Goal: Task Accomplishment & Management: Use online tool/utility

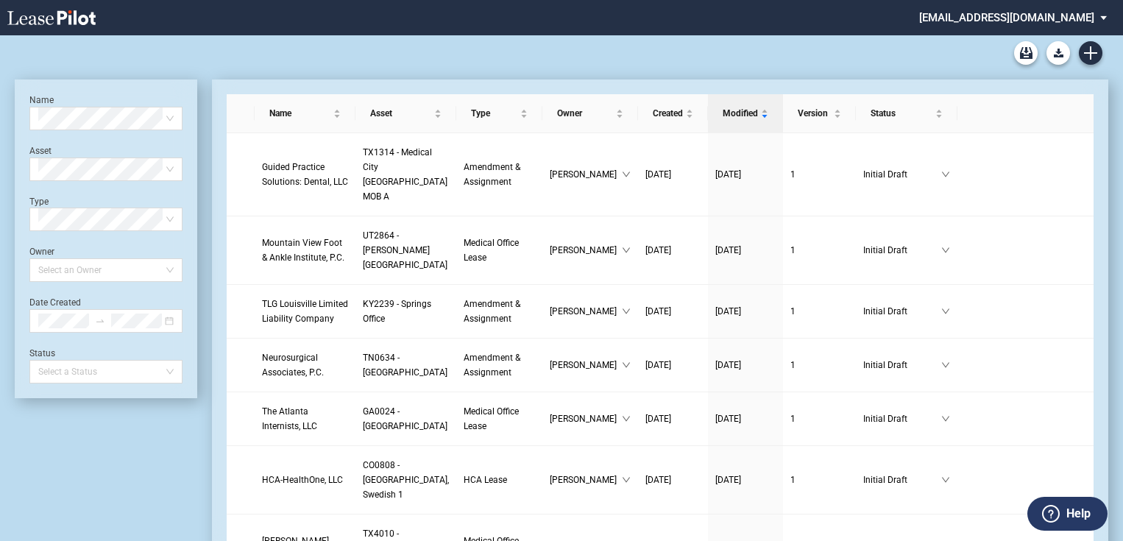
scroll to position [35, 0]
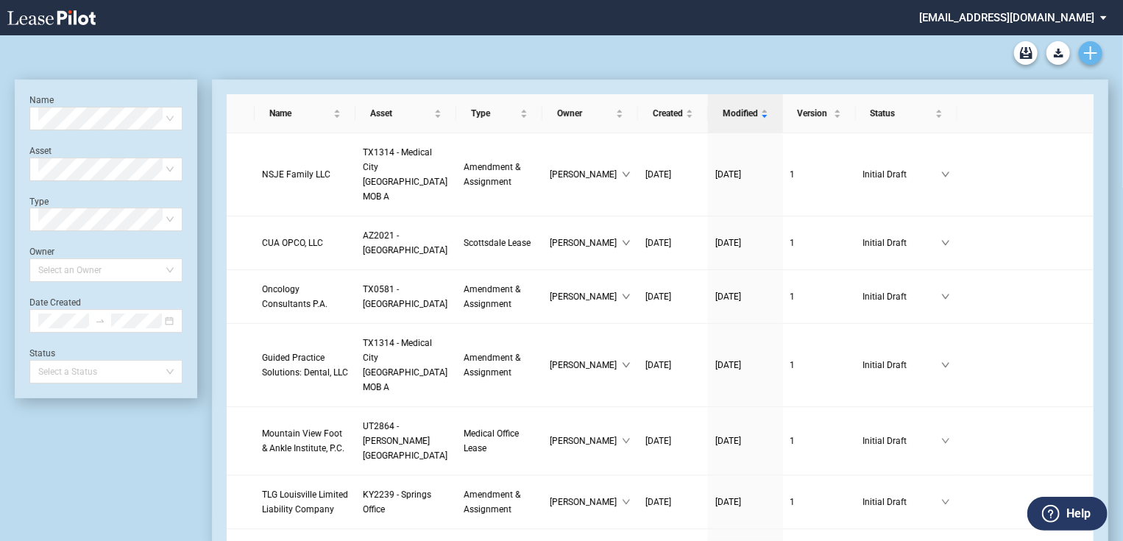
click at [1091, 51] on use "Create new document" at bounding box center [1090, 52] width 13 height 13
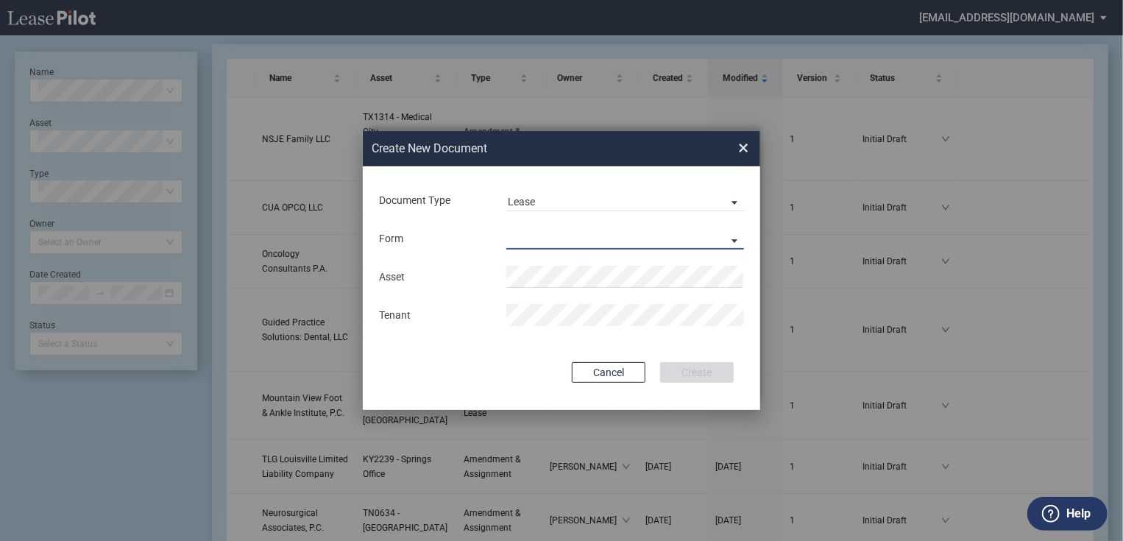
click at [542, 227] on md-select "Medical Office Lease Scottsdale Lease Louisville Lease 1370 Medical Place Lease…" at bounding box center [625, 238] width 238 height 22
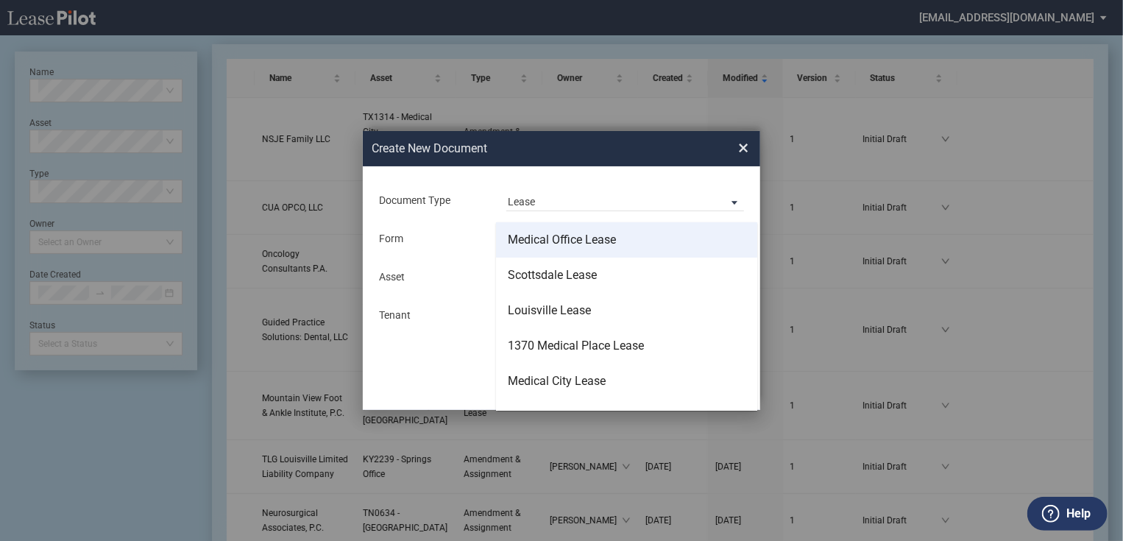
click at [546, 243] on div "Medical Office Lease" at bounding box center [562, 240] width 108 height 16
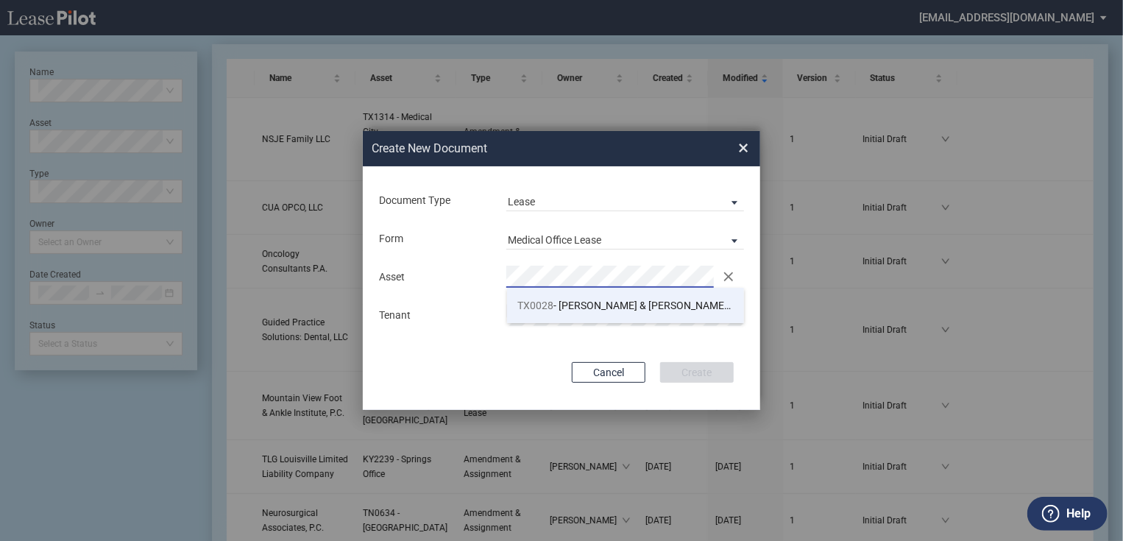
click at [552, 304] on span "TX0028" at bounding box center [536, 306] width 36 height 12
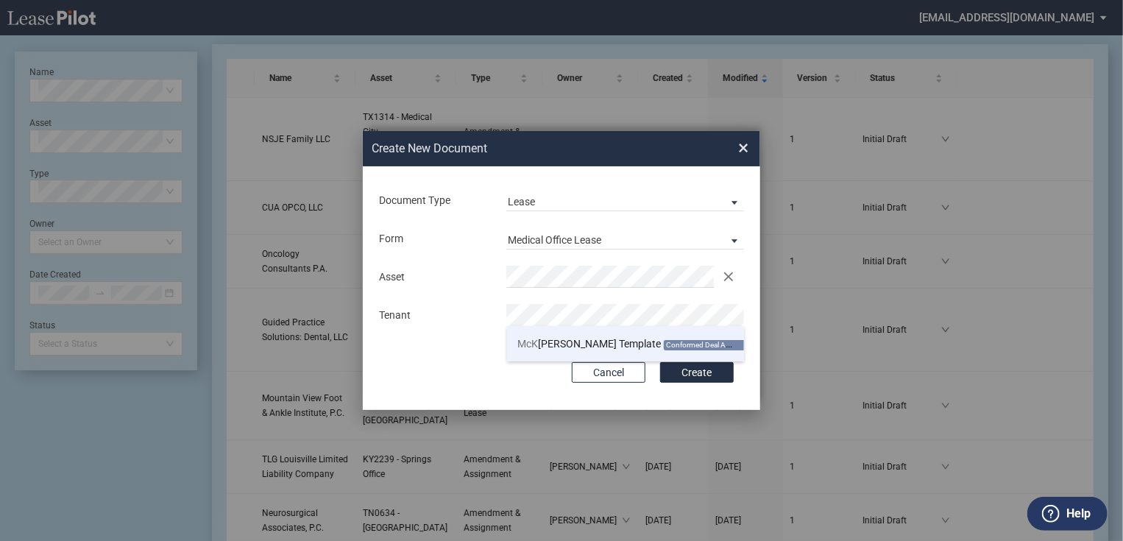
click at [542, 353] on li "McK esson Template Conformed Deal Available" at bounding box center [626, 343] width 238 height 35
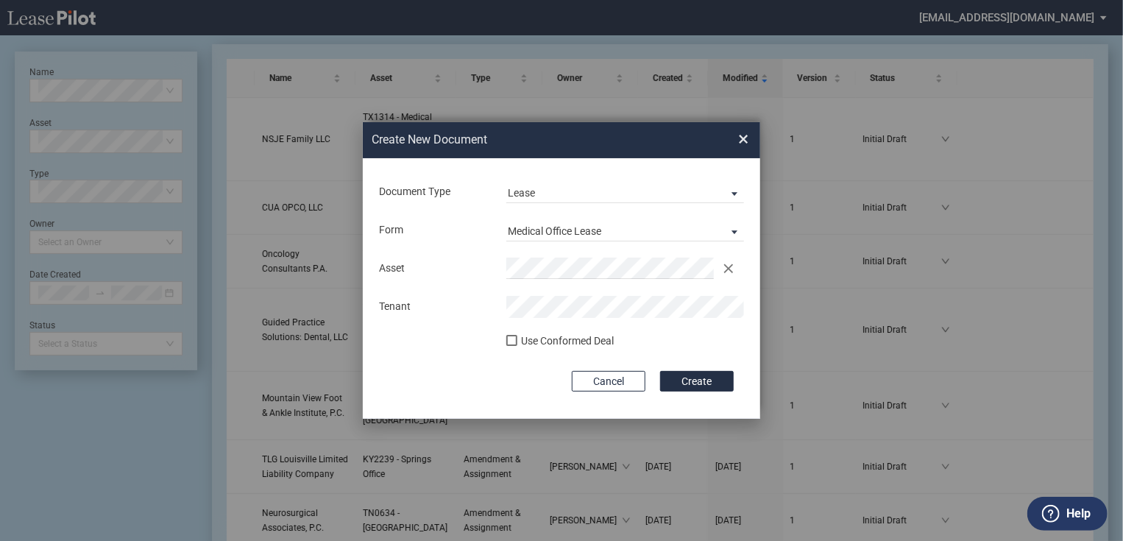
click at [531, 335] on div "Use Conformed Deal" at bounding box center [567, 341] width 93 height 15
click at [700, 383] on button "Create" at bounding box center [697, 381] width 74 height 21
